Goal: Transaction & Acquisition: Download file/media

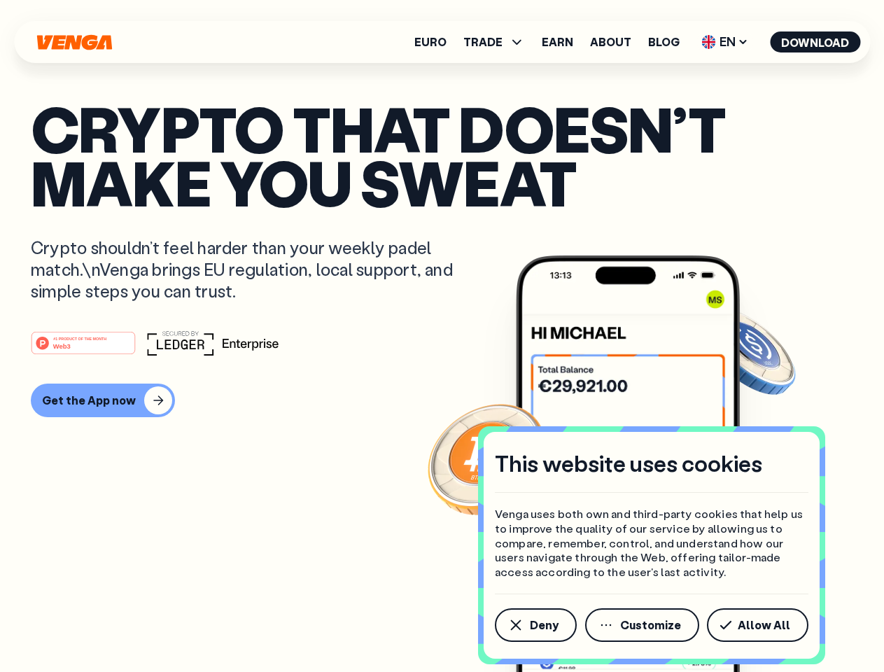
click at [441, 336] on div "#1 PRODUCT OF THE MONTH Web3" at bounding box center [442, 342] width 822 height 25
click at [535, 625] on span "Deny" at bounding box center [544, 624] width 29 height 11
click at [643, 625] on img at bounding box center [628, 489] width 224 height 469
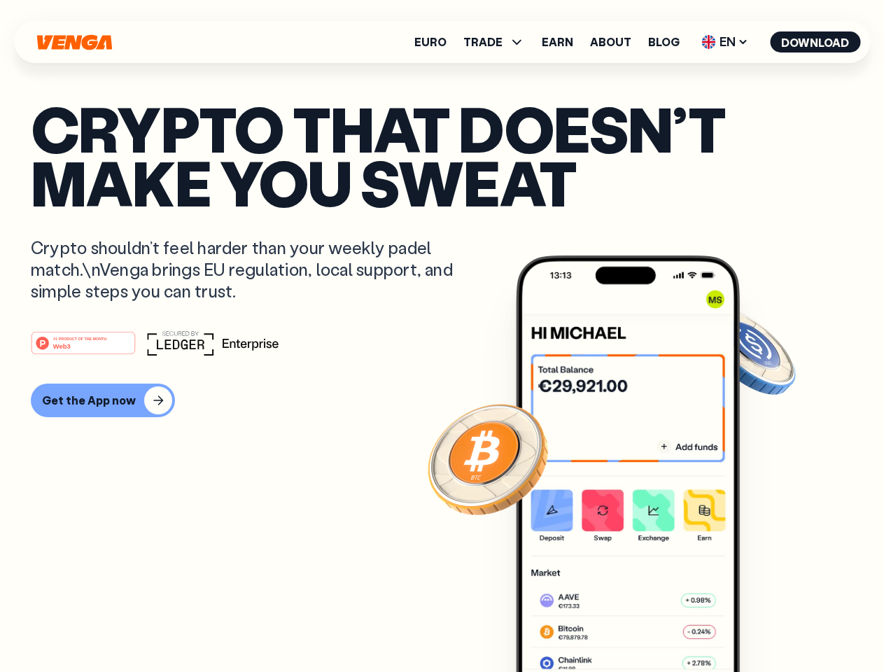
click at [760, 625] on article "Crypto that doesn’t make you sweat Crypto shouldn’t feel harder than your weekl…" at bounding box center [442, 363] width 822 height 525
click at [498, 42] on span "TRADE" at bounding box center [482, 41] width 39 height 11
click at [725, 42] on span "EN" at bounding box center [724, 42] width 57 height 22
click at [815, 42] on button "Download" at bounding box center [815, 41] width 90 height 21
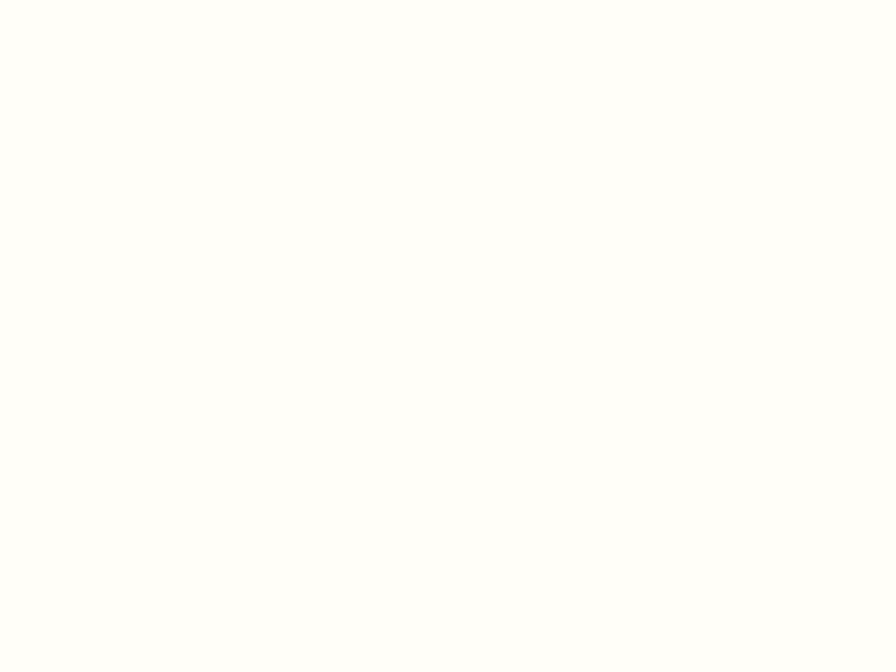
click at [441, 0] on html "This website uses cookies Venga uses both own and third-party cookies that help…" at bounding box center [448, 0] width 896 height 0
click at [101, 0] on html "This website uses cookies Venga uses both own and third-party cookies that help…" at bounding box center [448, 0] width 896 height 0
click at [85, 0] on html "This website uses cookies Venga uses both own and third-party cookies that help…" at bounding box center [448, 0] width 896 height 0
